Goal: Information Seeking & Learning: Learn about a topic

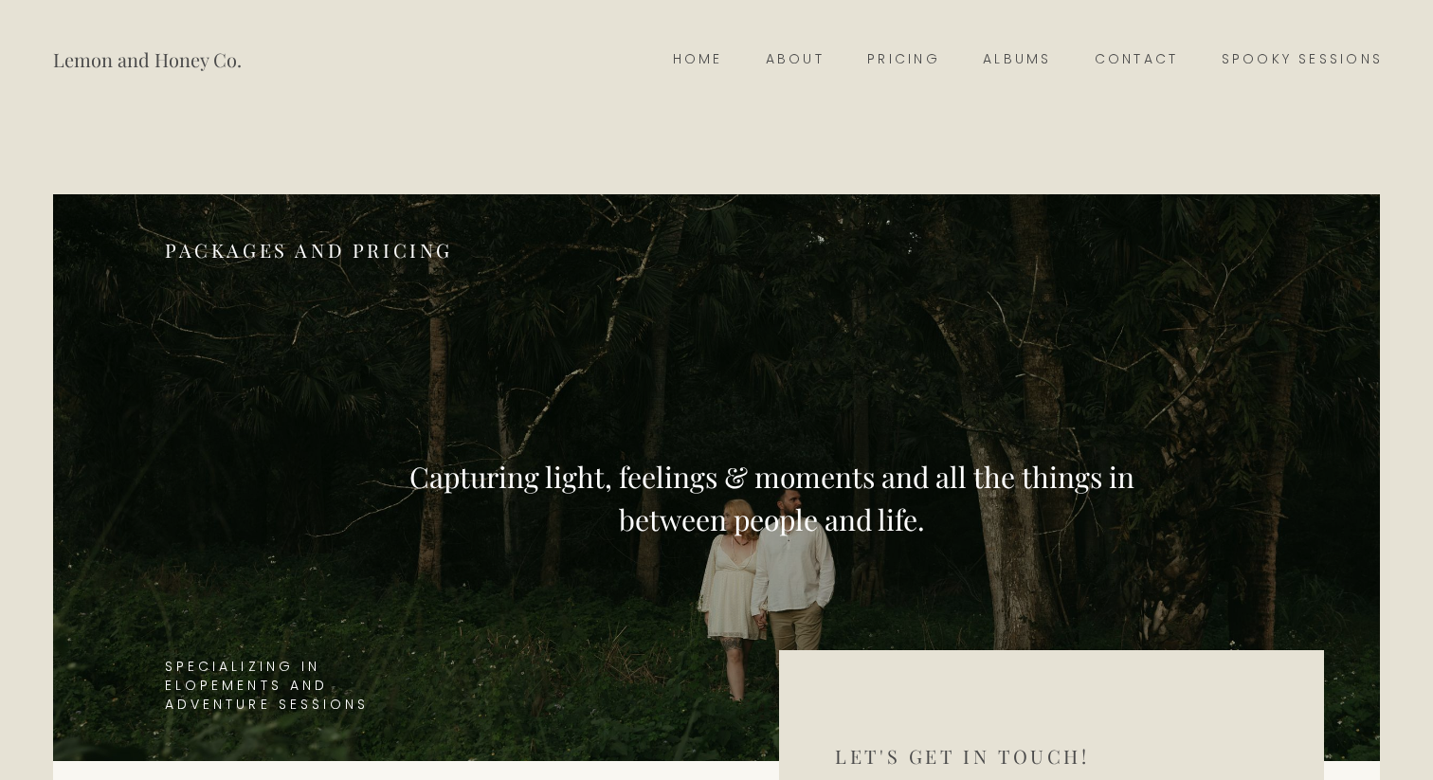
click at [1155, 64] on link "Contact" at bounding box center [1136, 59] width 127 height 27
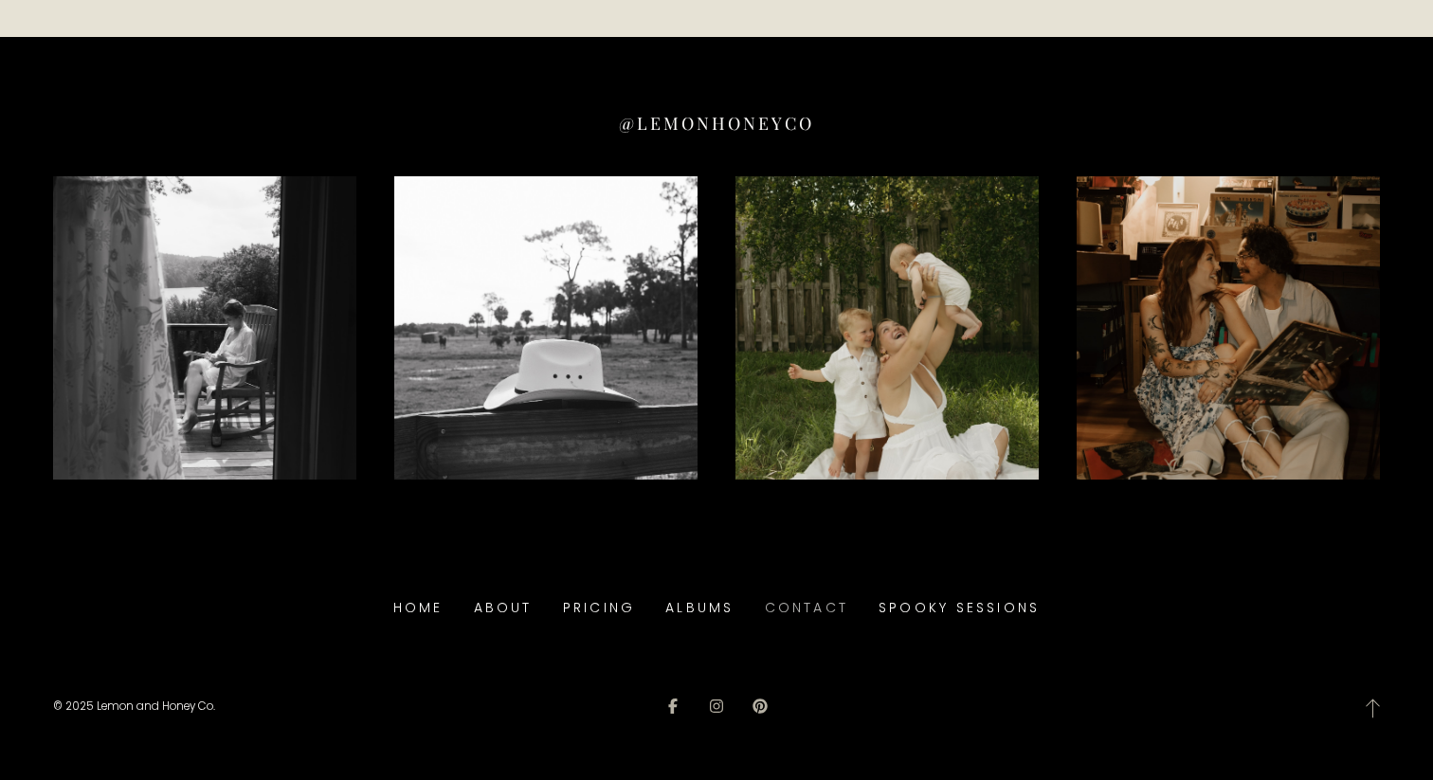
scroll to position [3894, 0]
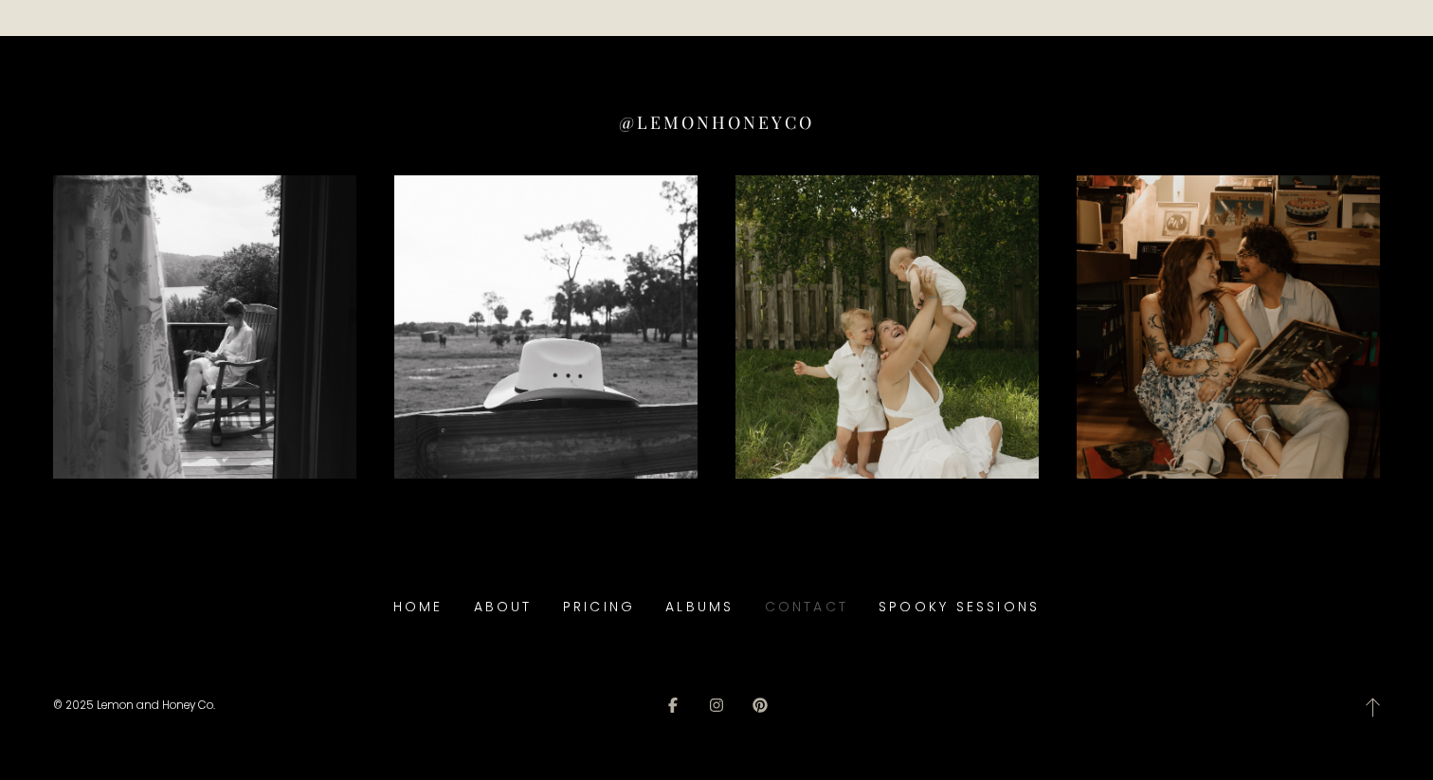
click at [818, 601] on link "Contact" at bounding box center [807, 606] width 84 height 29
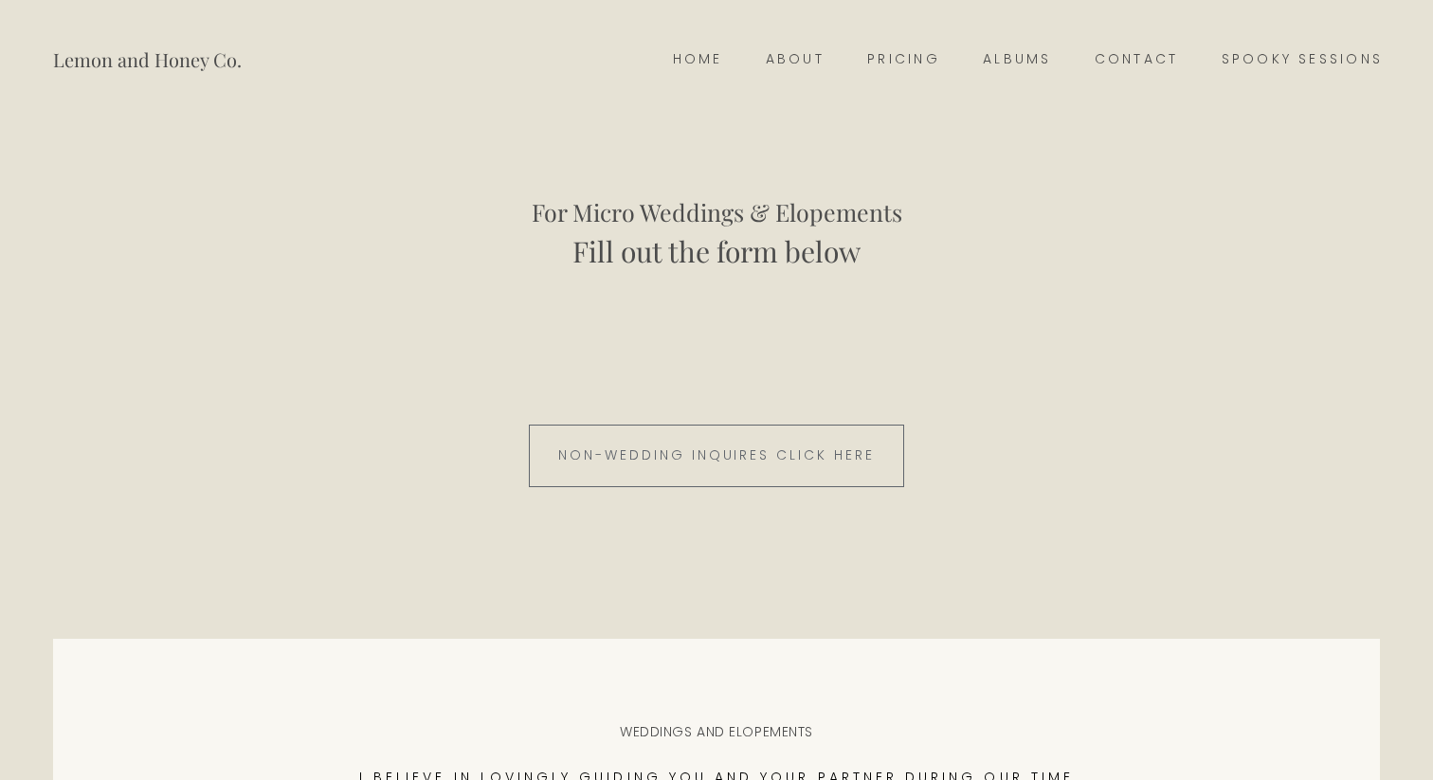
click at [918, 56] on link "Pricing" at bounding box center [904, 59] width 116 height 27
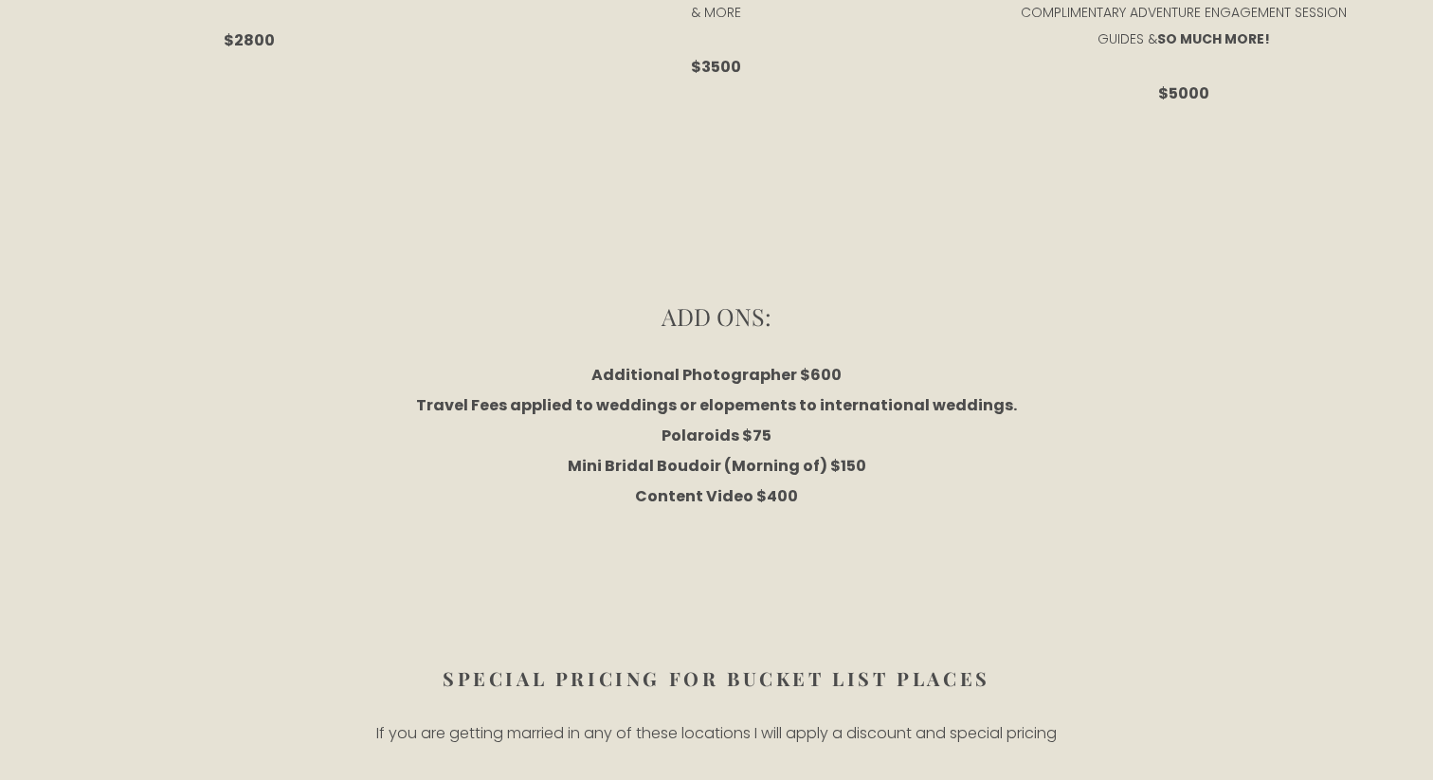
scroll to position [3920, 0]
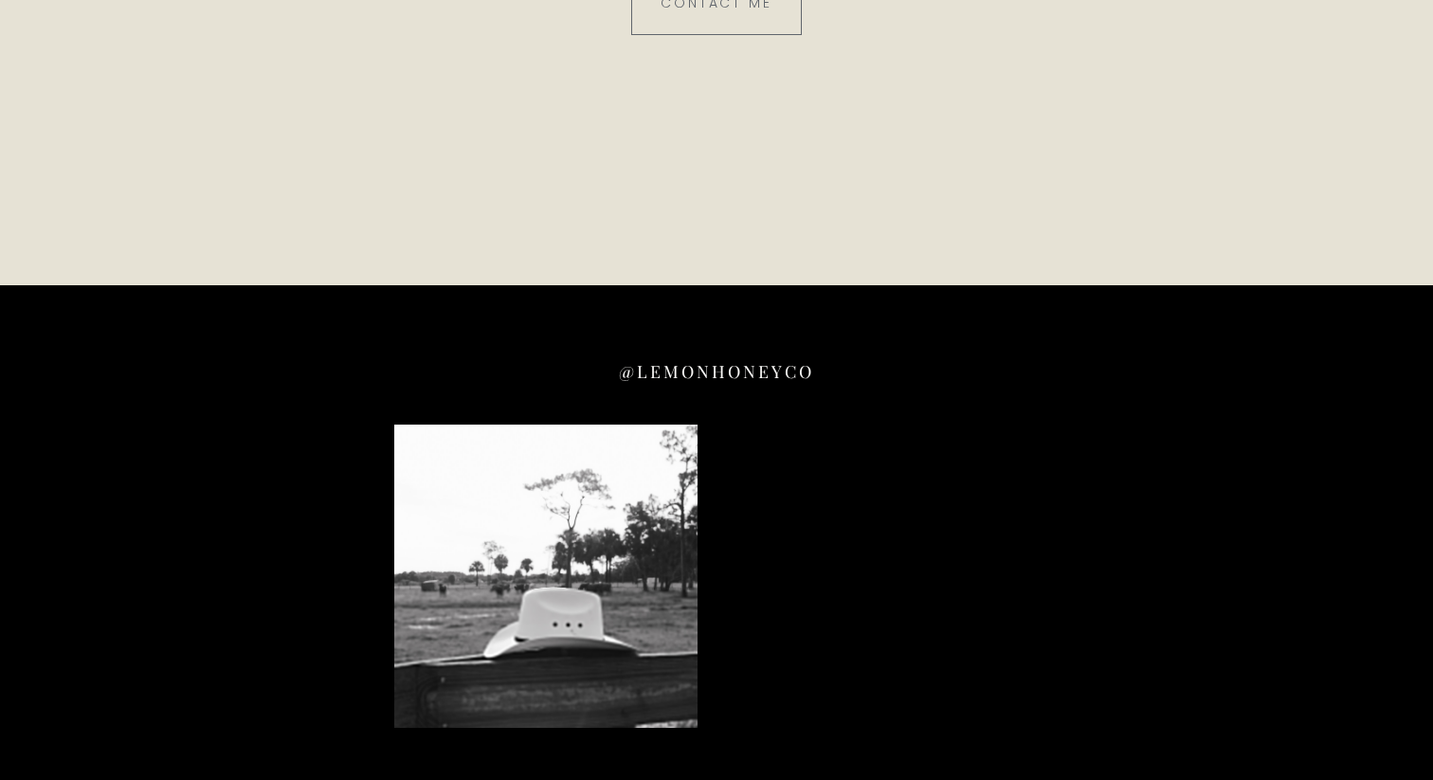
scroll to position [8150, 0]
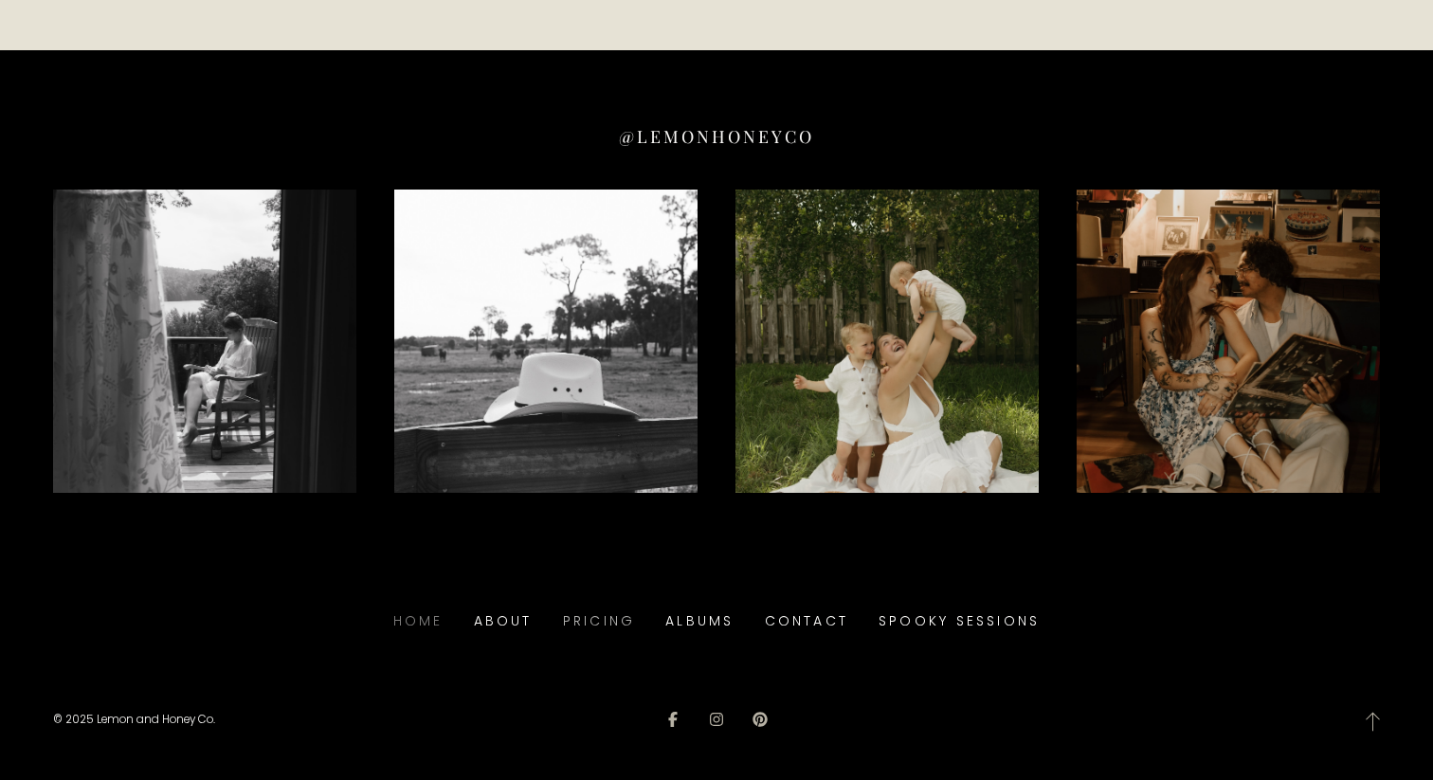
click at [432, 607] on link "Home" at bounding box center [418, 621] width 50 height 29
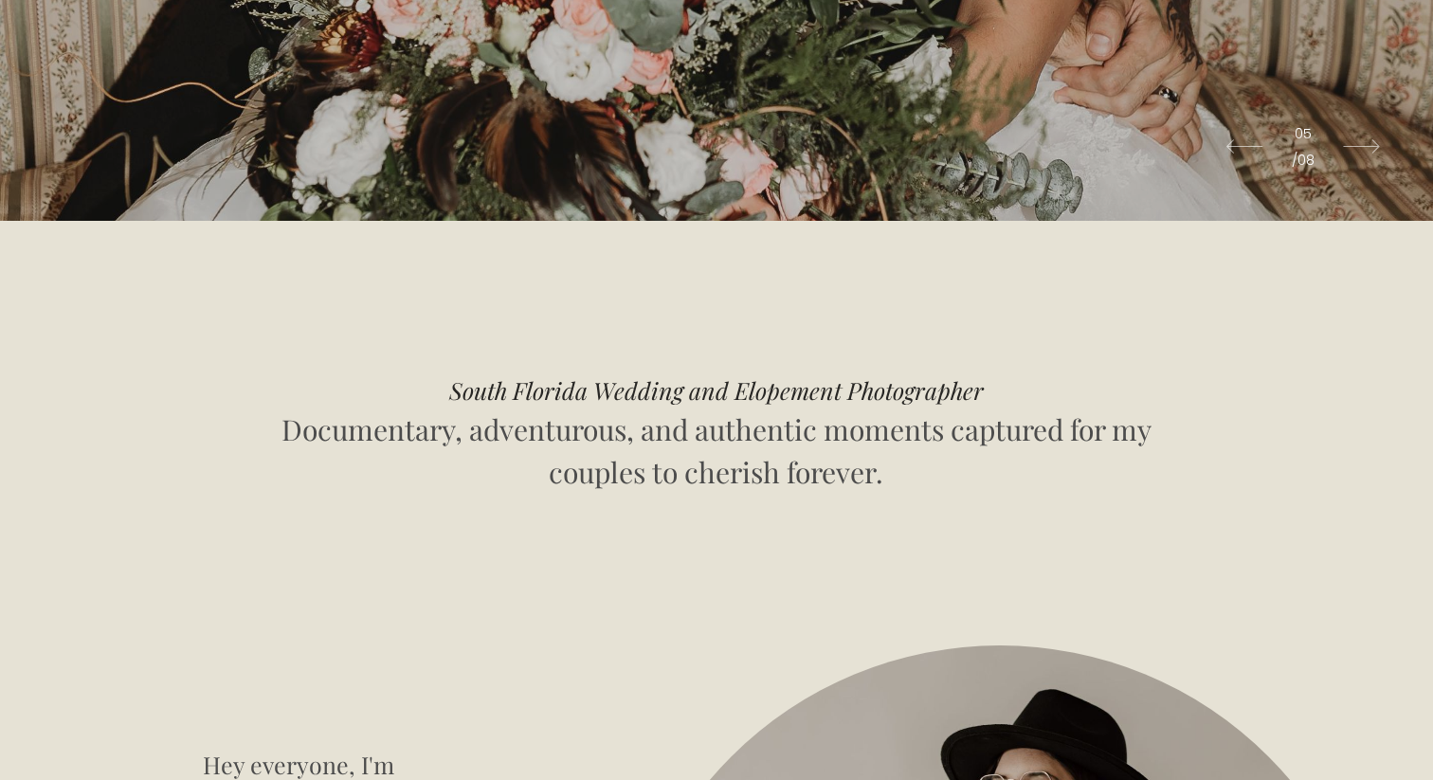
scroll to position [1050, 0]
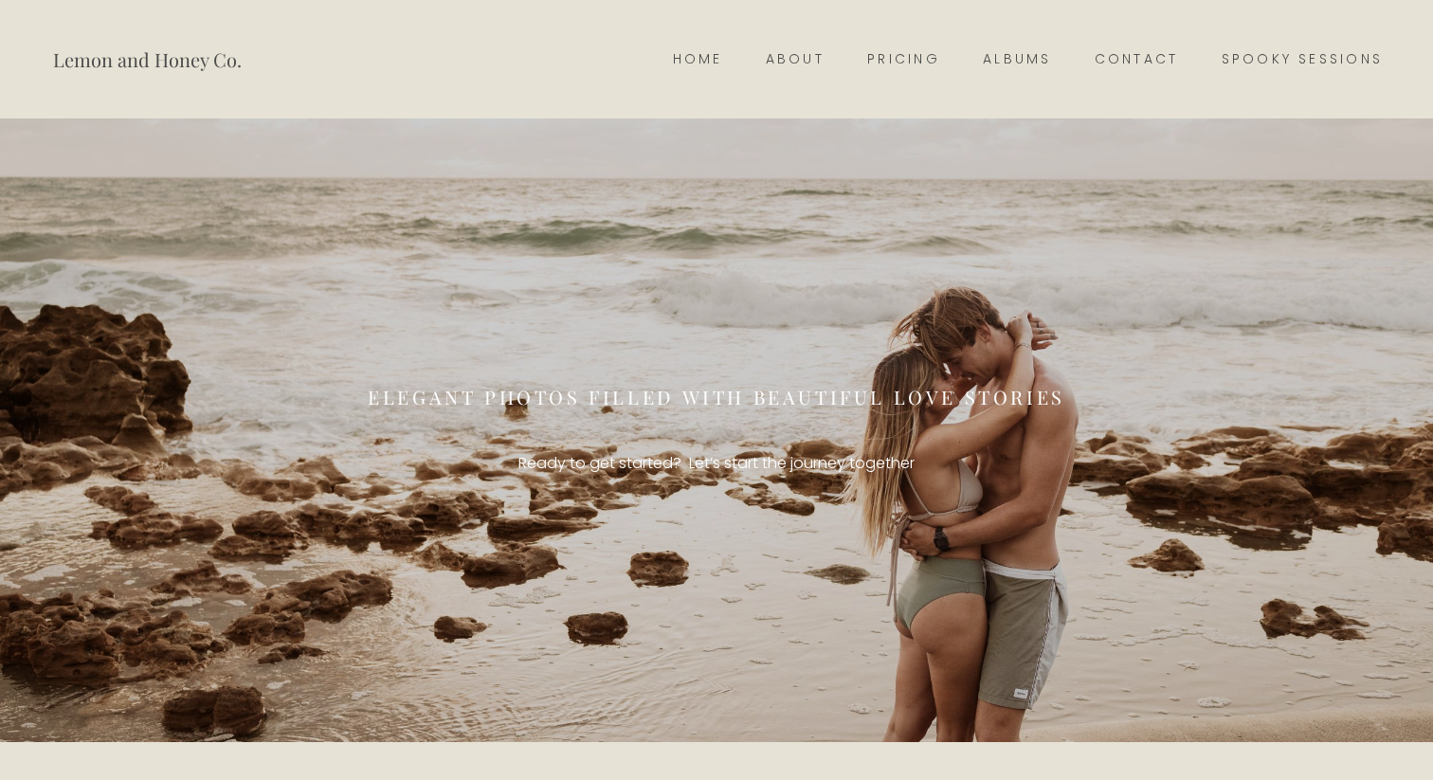
click at [892, 50] on link "Pricing" at bounding box center [904, 59] width 116 height 27
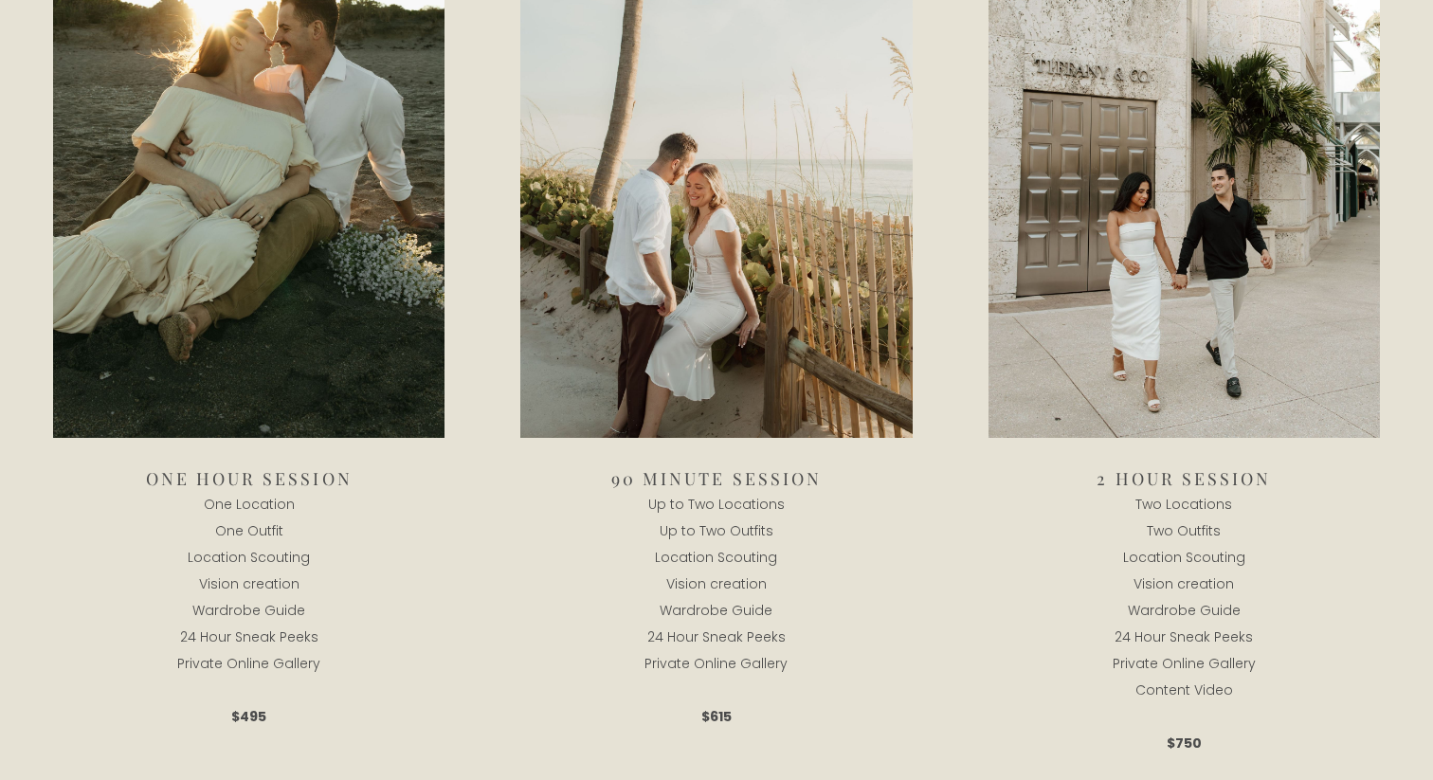
scroll to position [1802, 0]
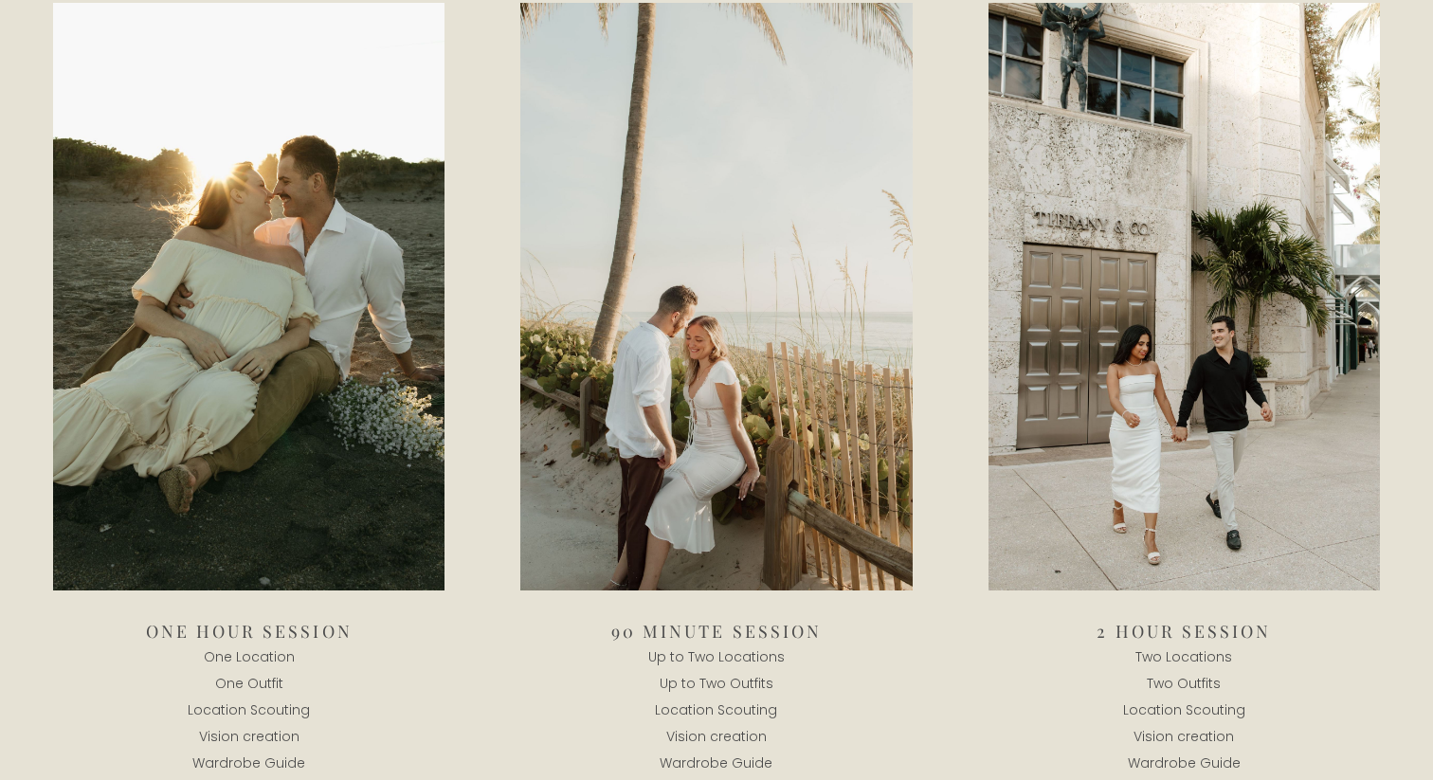
scroll to position [1648, 0]
